Goal: Information Seeking & Learning: Get advice/opinions

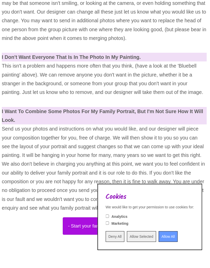
scroll to position [2124, 1]
click at [108, 241] on input "Deny All" at bounding box center [115, 236] width 19 height 11
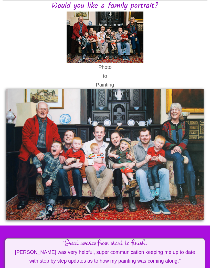
scroll to position [0, 0]
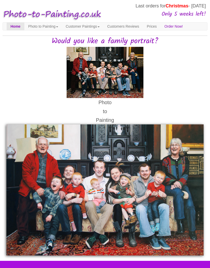
click at [134, 25] on link "Customers Reviews" at bounding box center [122, 26] width 39 height 8
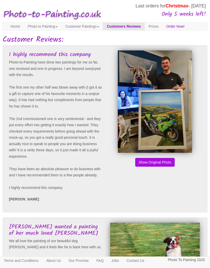
click at [154, 166] on button "Show Original Photo" at bounding box center [154, 162] width 39 height 9
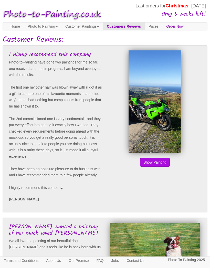
click at [152, 166] on button "Show Original Photo" at bounding box center [154, 162] width 39 height 9
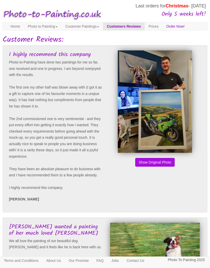
click at [156, 166] on button "Show Original Photo" at bounding box center [154, 162] width 39 height 9
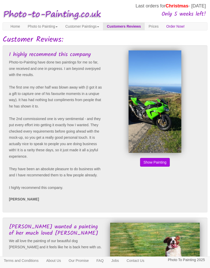
click at [158, 166] on button "Show Original Photo" at bounding box center [154, 162] width 39 height 9
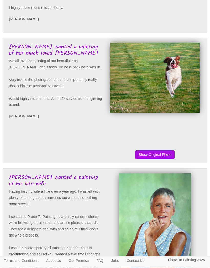
scroll to position [187, 0]
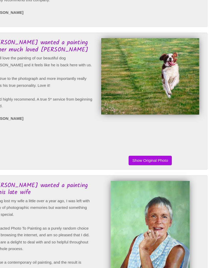
click at [135, 151] on button "Show Original Photo" at bounding box center [154, 147] width 39 height 9
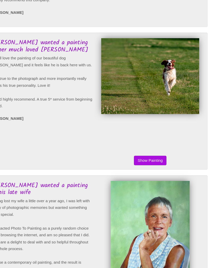
click at [135, 151] on button "Show Original Photo" at bounding box center [154, 147] width 39 height 9
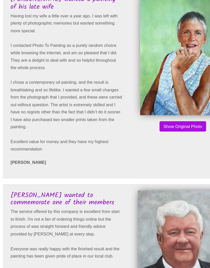
scroll to position [336, 0]
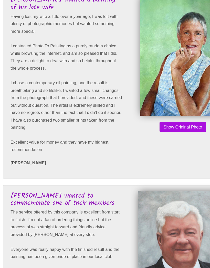
click at [147, 127] on button "Show Original Photo" at bounding box center [154, 128] width 39 height 9
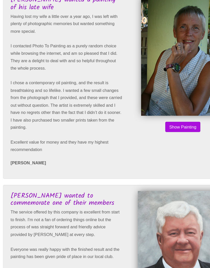
click at [151, 124] on button "Show Original Photo" at bounding box center [154, 128] width 39 height 9
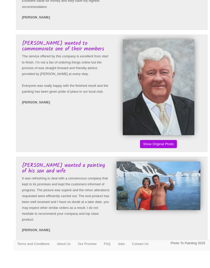
scroll to position [486, 0]
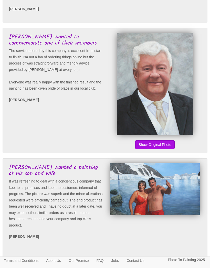
click at [151, 149] on button "Show Original Photo" at bounding box center [154, 144] width 39 height 9
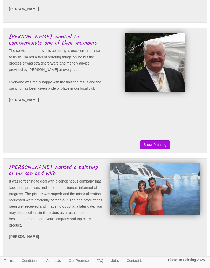
click at [150, 149] on button "Show Original Photo" at bounding box center [154, 144] width 39 height 9
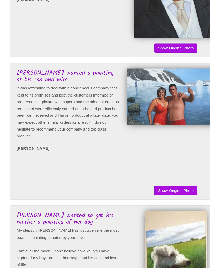
scroll to position [585, 0]
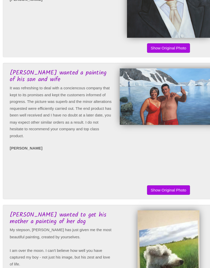
click at [149, 179] on button "Show Original Photo" at bounding box center [154, 175] width 39 height 9
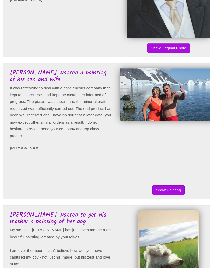
click at [153, 179] on button "Show Original Photo" at bounding box center [154, 175] width 39 height 9
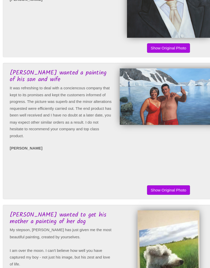
click at [146, 179] on button "Show Original Photo" at bounding box center [154, 175] width 39 height 9
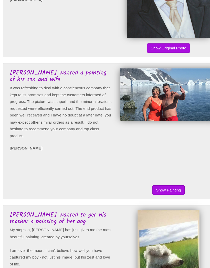
click at [149, 179] on button "Show Original Photo" at bounding box center [154, 175] width 39 height 9
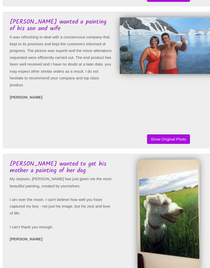
scroll to position [692, 0]
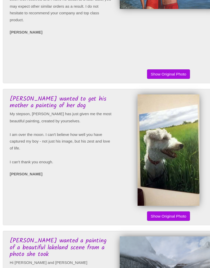
click at [149, 203] on button "Show Original Photo" at bounding box center [154, 199] width 39 height 9
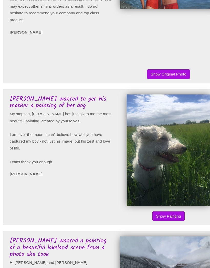
click at [152, 203] on button "Show Original Photo" at bounding box center [154, 198] width 39 height 9
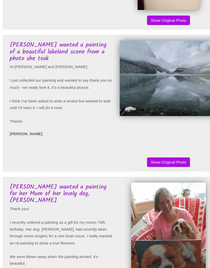
scroll to position [872, 0]
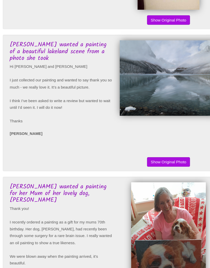
click at [152, 154] on button "Show Original Photo" at bounding box center [154, 149] width 39 height 9
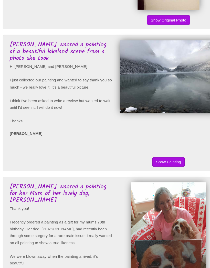
click at [151, 154] on button "Show Original Photo" at bounding box center [154, 149] width 39 height 9
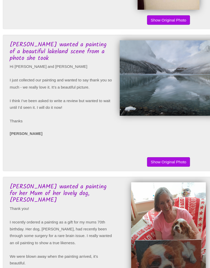
click at [150, 154] on button "Show Original Photo" at bounding box center [154, 149] width 39 height 9
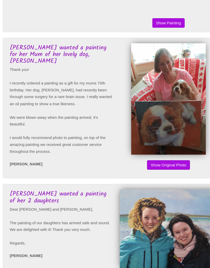
scroll to position [1000, 0]
click at [153, 156] on button "Show Original Photo" at bounding box center [154, 151] width 39 height 9
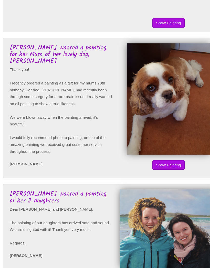
click at [152, 156] on button "Show Original Photo" at bounding box center [154, 151] width 39 height 9
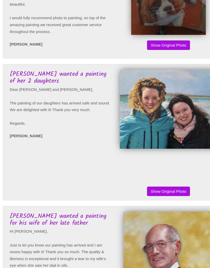
scroll to position [1110, 0]
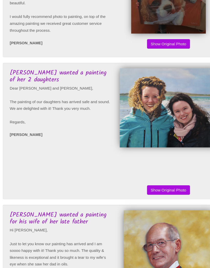
click at [147, 179] on button "Show Original Photo" at bounding box center [154, 175] width 39 height 9
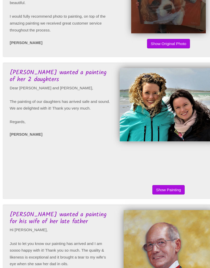
click at [152, 179] on button "Show Original Photo" at bounding box center [154, 174] width 39 height 9
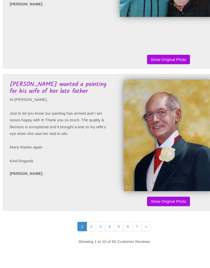
scroll to position [1230, 0]
click at [155, 190] on button "Show Original Photo" at bounding box center [154, 185] width 39 height 9
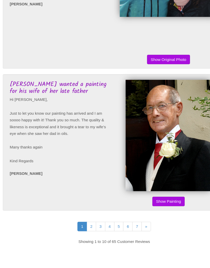
click at [82, 213] on link "2" at bounding box center [83, 208] width 9 height 9
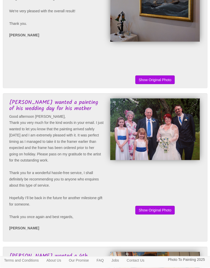
scroll to position [229, 0]
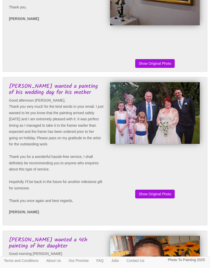
click at [155, 198] on button "Show Original Photo" at bounding box center [154, 193] width 39 height 9
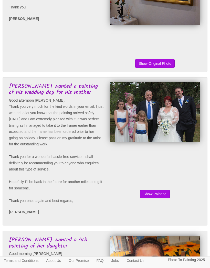
click at [156, 198] on button "Show Original Photo" at bounding box center [154, 193] width 39 height 9
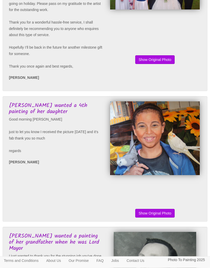
scroll to position [363, 0]
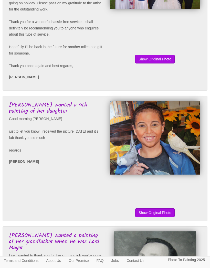
click at [153, 217] on button "Show Original Photo" at bounding box center [154, 212] width 39 height 9
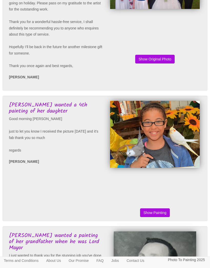
click at [157, 217] on button "Show Original Photo" at bounding box center [154, 212] width 39 height 9
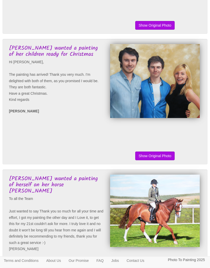
scroll to position [811, 0]
click at [152, 160] on button "Show Original Photo" at bounding box center [154, 155] width 39 height 9
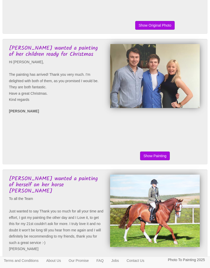
click at [154, 160] on button "Show Original Photo" at bounding box center [154, 155] width 39 height 9
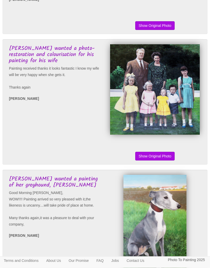
scroll to position [1075, 0]
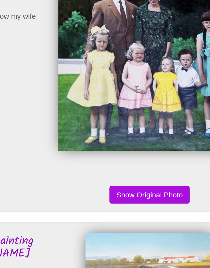
click at [135, 148] on button "Show Original Photo" at bounding box center [154, 152] width 39 height 9
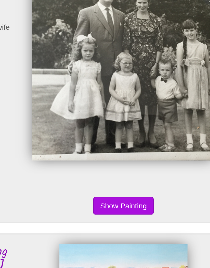
click at [135, 148] on button "Show Original Photo" at bounding box center [154, 152] width 39 height 9
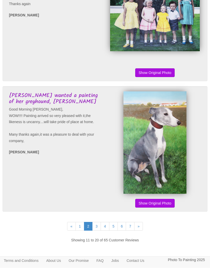
scroll to position [1169, 0]
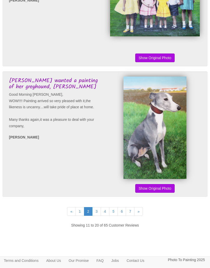
click at [95, 216] on link "3" at bounding box center [96, 211] width 9 height 9
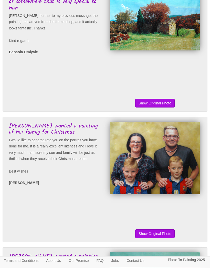
scroll to position [59, 0]
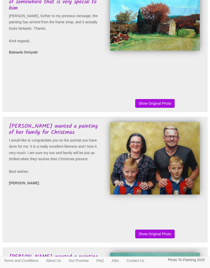
click at [155, 238] on button "Show Original Photo" at bounding box center [154, 233] width 39 height 9
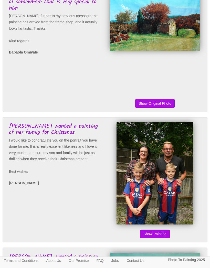
click at [153, 238] on button "Show Original Photo" at bounding box center [154, 233] width 39 height 9
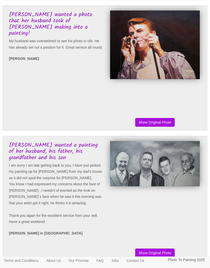
scroll to position [1082, 0]
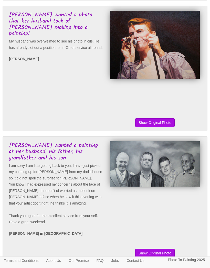
click at [140, 127] on button "Show Original Photo" at bounding box center [154, 122] width 39 height 9
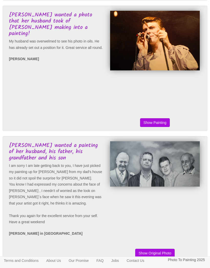
click at [149, 126] on button "Show Original Photo" at bounding box center [154, 122] width 39 height 9
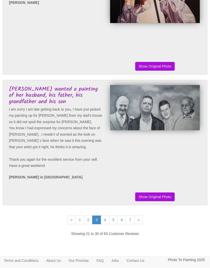
scroll to position [1138, 0]
click at [103, 224] on link "4" at bounding box center [104, 219] width 9 height 9
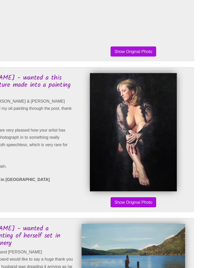
scroll to position [102, 0]
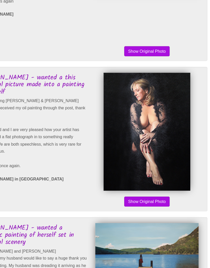
click at [135, 186] on button "Show Original Photo" at bounding box center [154, 190] width 39 height 9
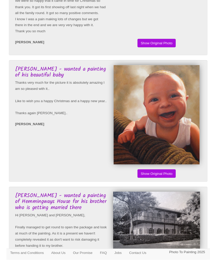
scroll to position [386, 0]
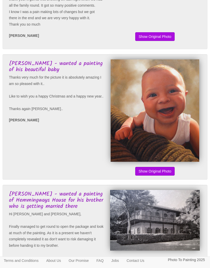
click at [154, 175] on button "Show Original Photo" at bounding box center [154, 171] width 39 height 9
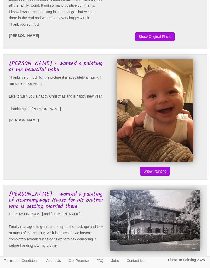
click at [151, 175] on button "Show Original Photo" at bounding box center [154, 171] width 39 height 9
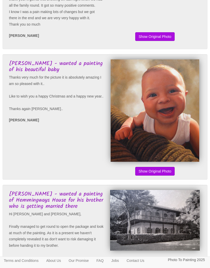
click at [152, 174] on div "Show Painting Show Original Photo" at bounding box center [153, 116] width 97 height 115
click at [146, 175] on button "Show Original Photo" at bounding box center [154, 171] width 39 height 9
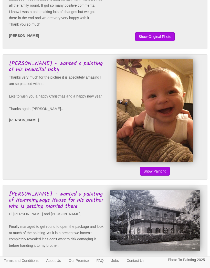
click at [143, 175] on button "Show Original Photo" at bounding box center [154, 171] width 39 height 9
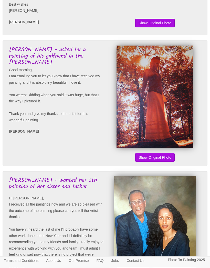
scroll to position [665, 0]
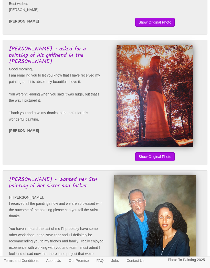
click at [155, 161] on button "Show Original Photo" at bounding box center [154, 156] width 39 height 9
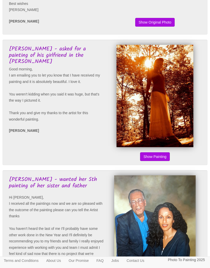
click at [148, 161] on button "Show Original Photo" at bounding box center [154, 156] width 39 height 9
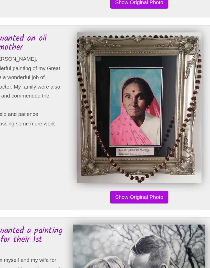
scroll to position [880, 0]
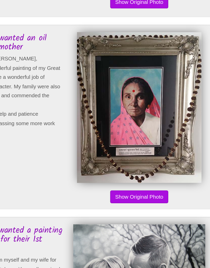
click at [135, 199] on button "Show Original Photo" at bounding box center [154, 203] width 39 height 9
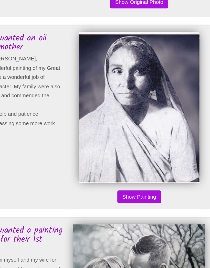
click at [135, 199] on button "Show Original Photo" at bounding box center [154, 203] width 39 height 9
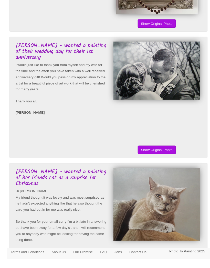
scroll to position [1070, 0]
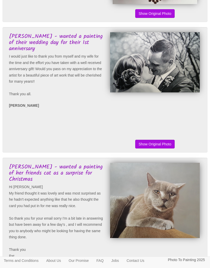
click at [154, 148] on button "Show Original Photo" at bounding box center [154, 143] width 39 height 9
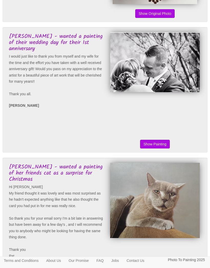
click at [150, 148] on button "Show Original Photo" at bounding box center [154, 143] width 39 height 9
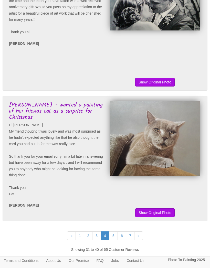
scroll to position [1165, 0]
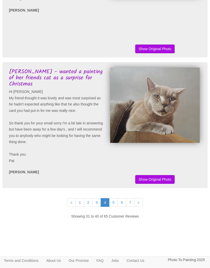
click at [111, 207] on link "5" at bounding box center [113, 202] width 9 height 9
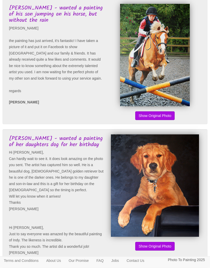
scroll to position [1270, 0]
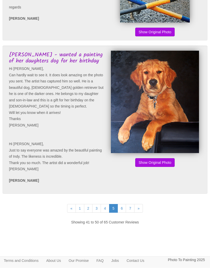
click at [148, 167] on button "Show Original Photo" at bounding box center [154, 162] width 39 height 9
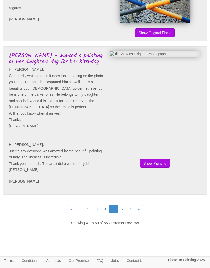
scroll to position [1268, 0]
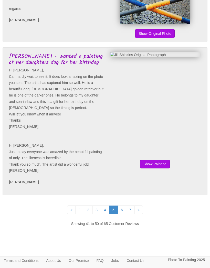
click at [120, 214] on link "6" at bounding box center [121, 209] width 9 height 9
